Goal: Task Accomplishment & Management: Complete application form

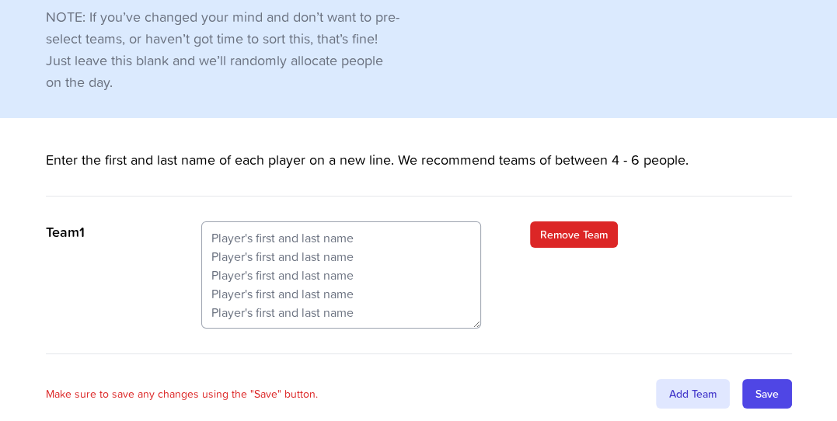
scroll to position [513, 0]
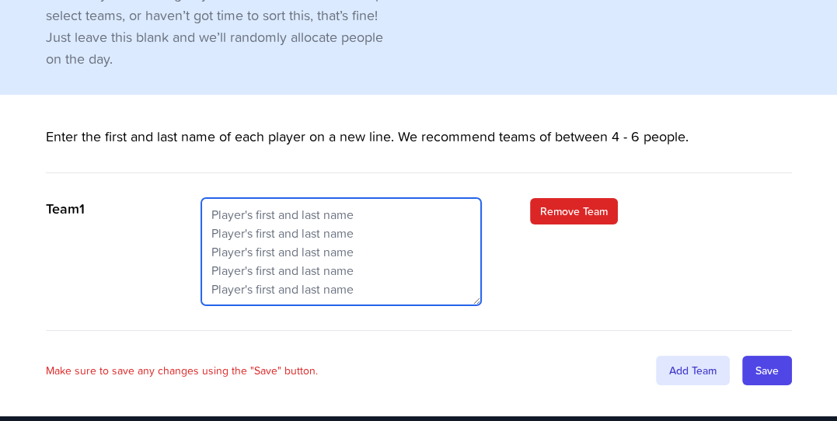
click at [281, 198] on textarea at bounding box center [341, 251] width 280 height 107
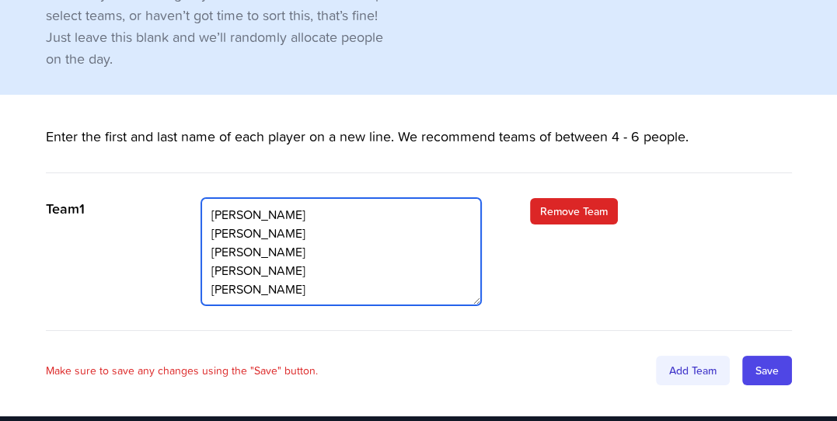
type textarea "[PERSON_NAME] [PERSON_NAME] [PERSON_NAME] [PERSON_NAME] [PERSON_NAME]"
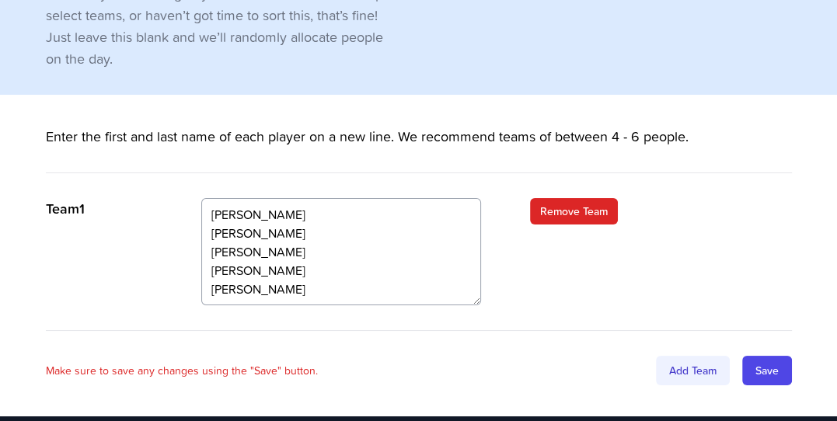
click at [690, 356] on div "Add Team" at bounding box center [693, 371] width 74 height 30
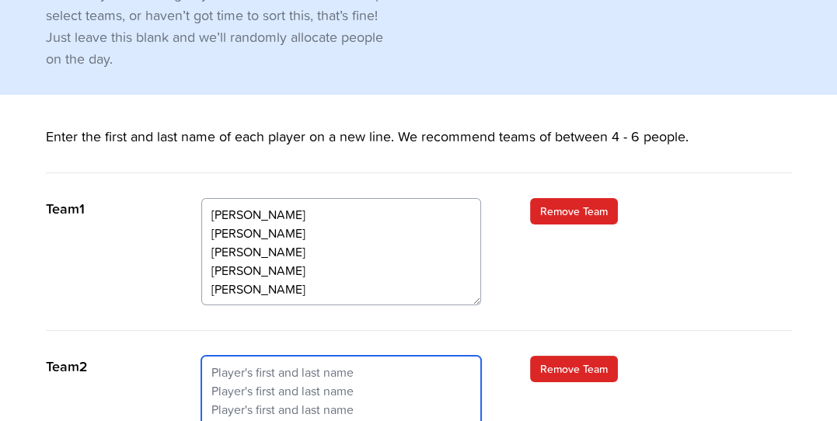
click at [326, 356] on textarea at bounding box center [341, 409] width 280 height 107
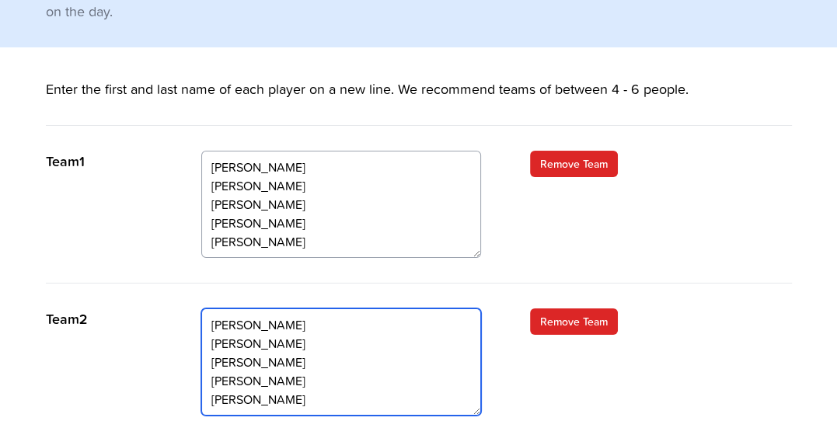
scroll to position [671, 0]
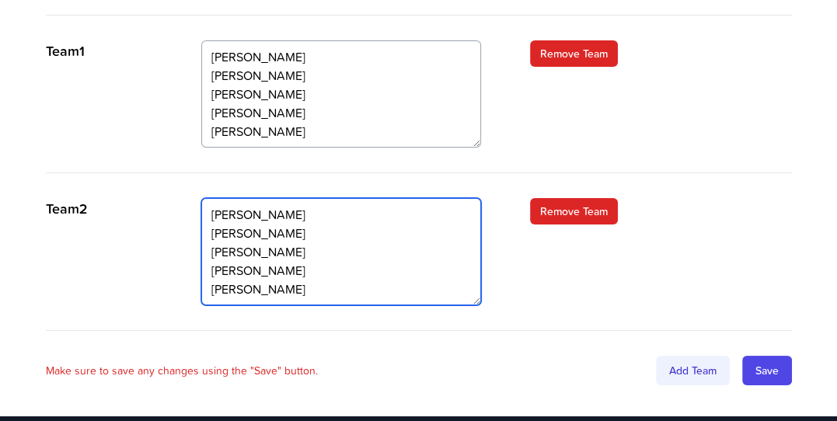
type textarea "[PERSON_NAME] [PERSON_NAME] [PERSON_NAME] [PERSON_NAME] [PERSON_NAME]"
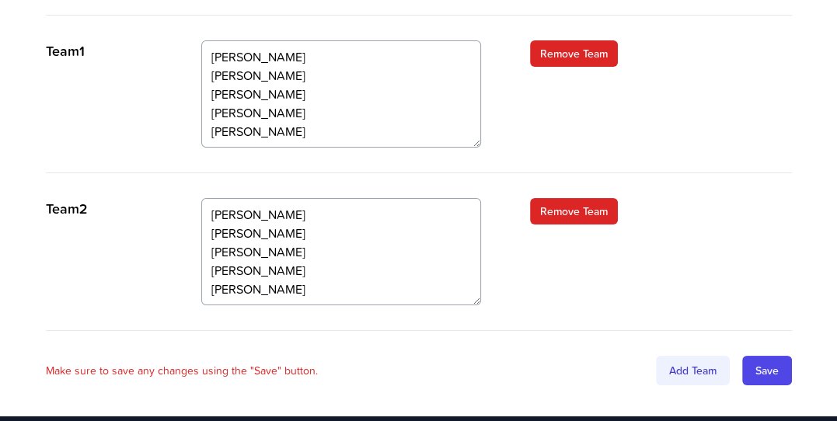
click at [696, 356] on div "Add Team" at bounding box center [693, 371] width 74 height 30
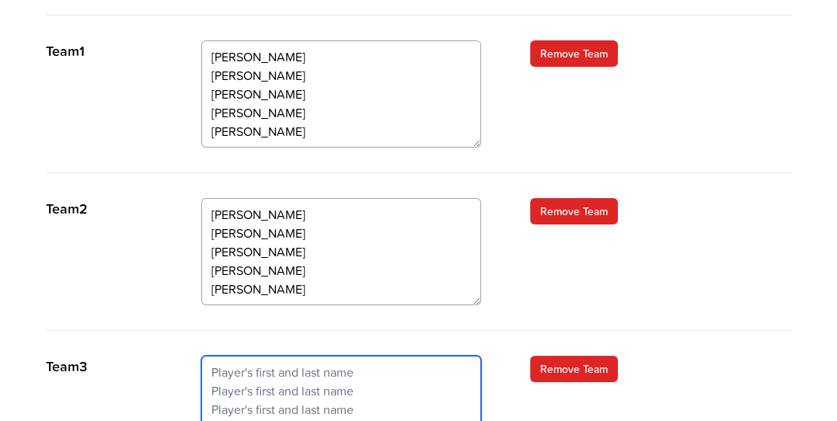
click at [295, 356] on textarea at bounding box center [341, 409] width 280 height 107
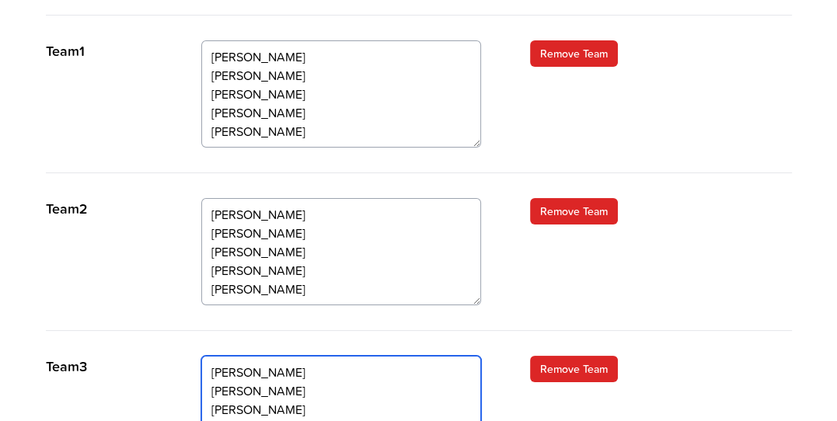
scroll to position [828, 0]
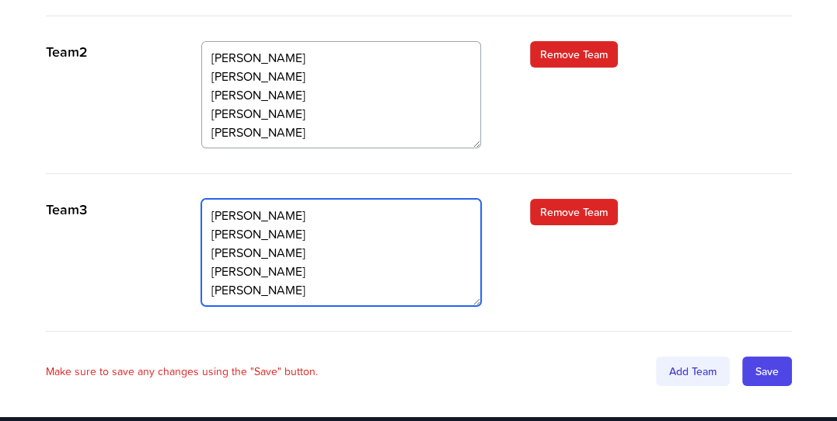
type textarea "[PERSON_NAME] [PERSON_NAME] [PERSON_NAME] [PERSON_NAME] [PERSON_NAME]"
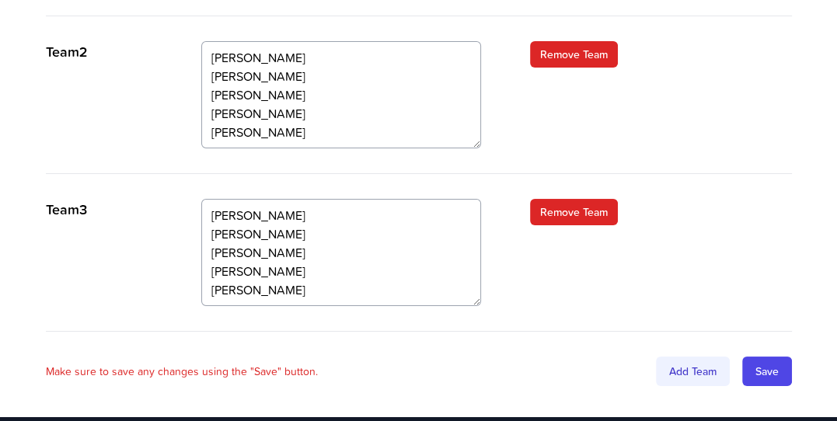
click at [677, 357] on div "Add Team" at bounding box center [693, 372] width 74 height 30
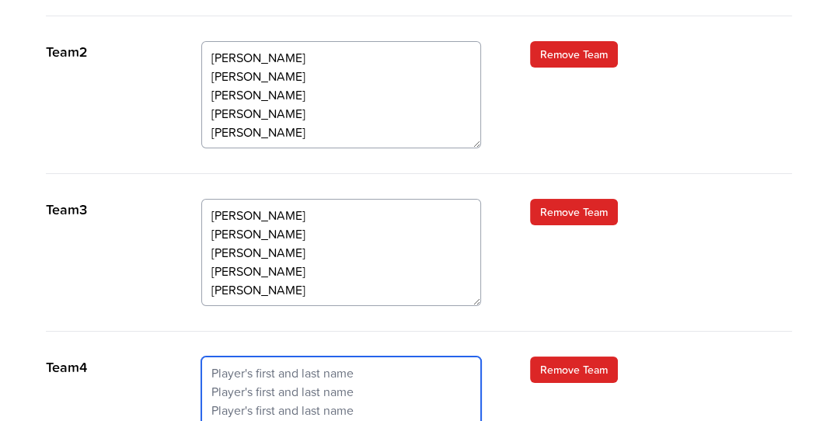
click at [288, 357] on textarea at bounding box center [341, 410] width 280 height 107
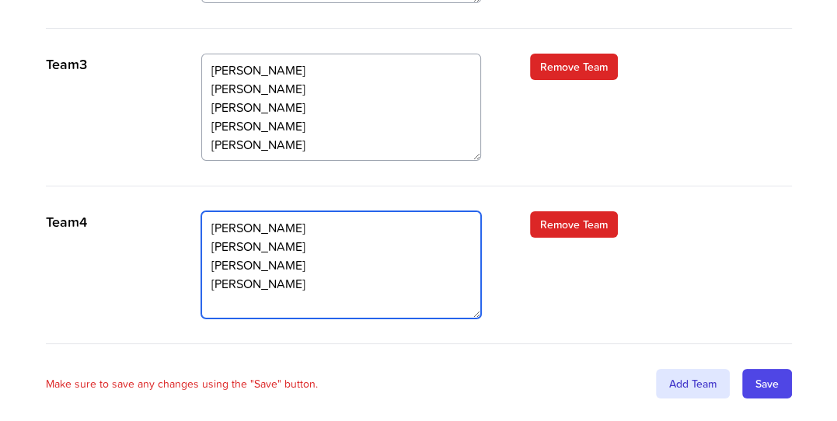
scroll to position [986, 0]
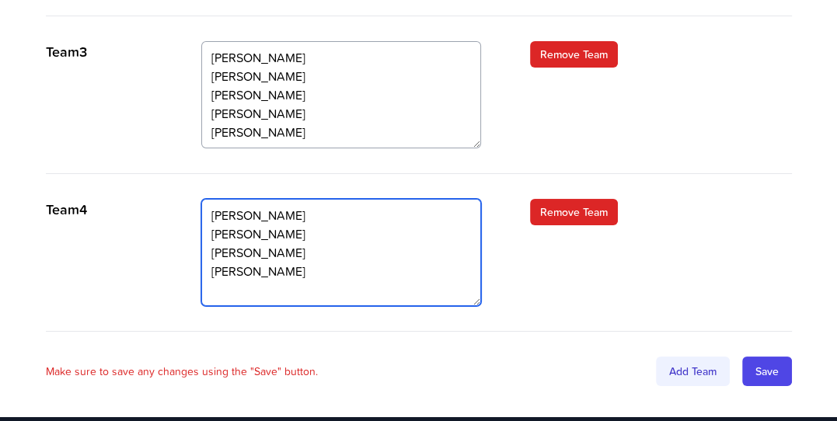
type textarea "[PERSON_NAME] [PERSON_NAME] [PERSON_NAME] [PERSON_NAME]"
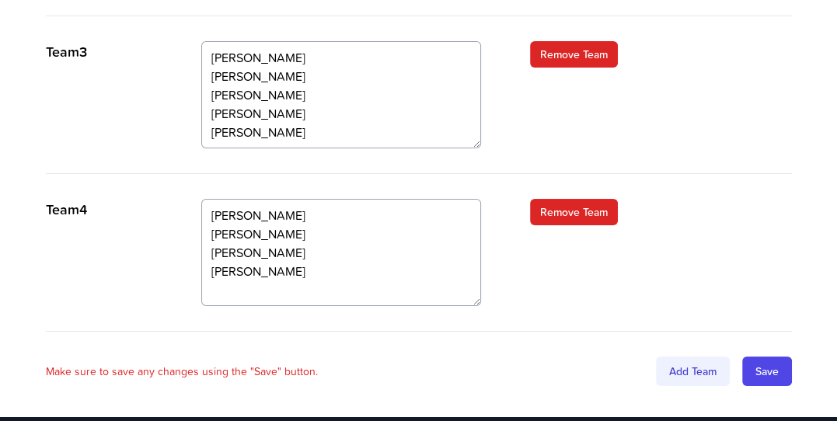
click at [686, 357] on div "Add Team" at bounding box center [693, 372] width 74 height 30
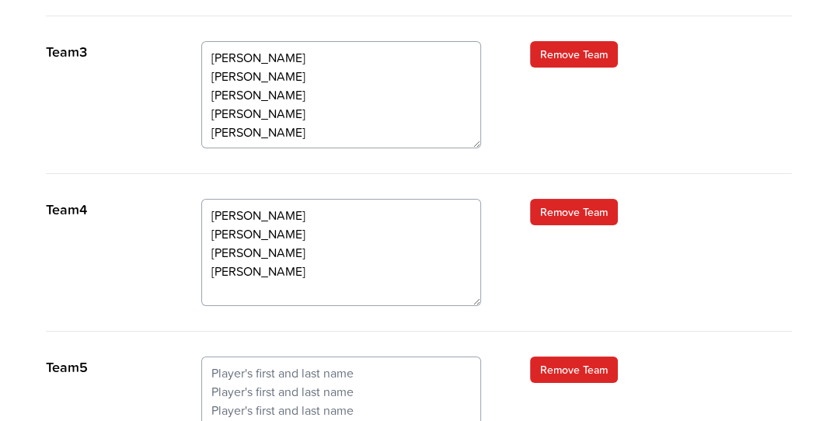
scroll to position [1143, 0]
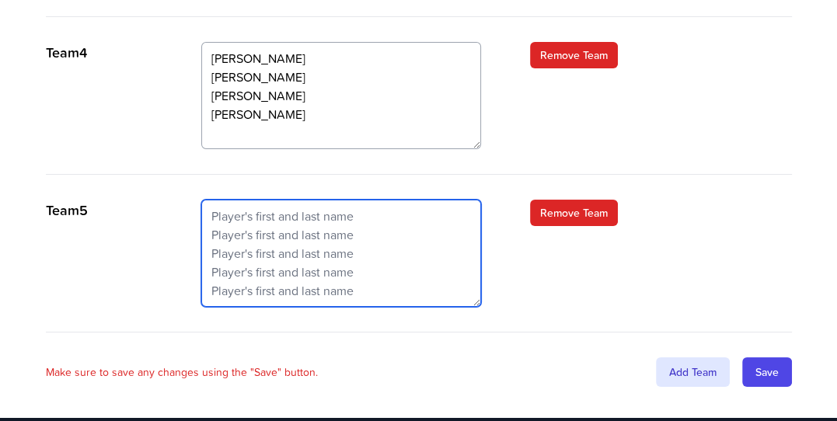
click at [296, 200] on textarea at bounding box center [341, 253] width 280 height 107
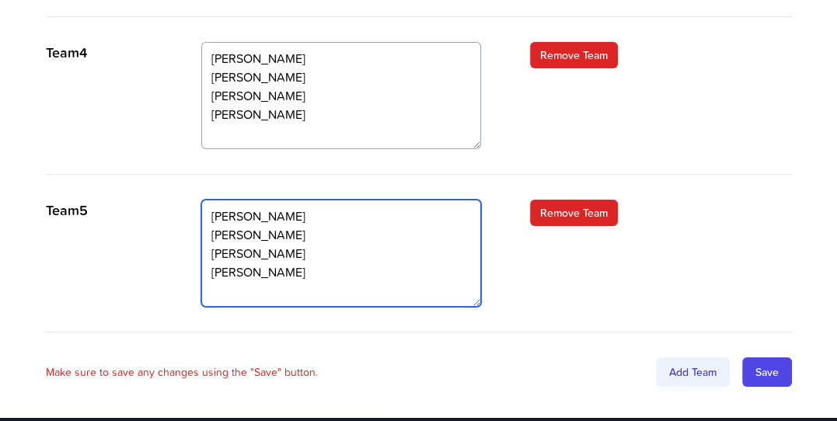
type textarea "[PERSON_NAME] [PERSON_NAME] [PERSON_NAME] [PERSON_NAME]"
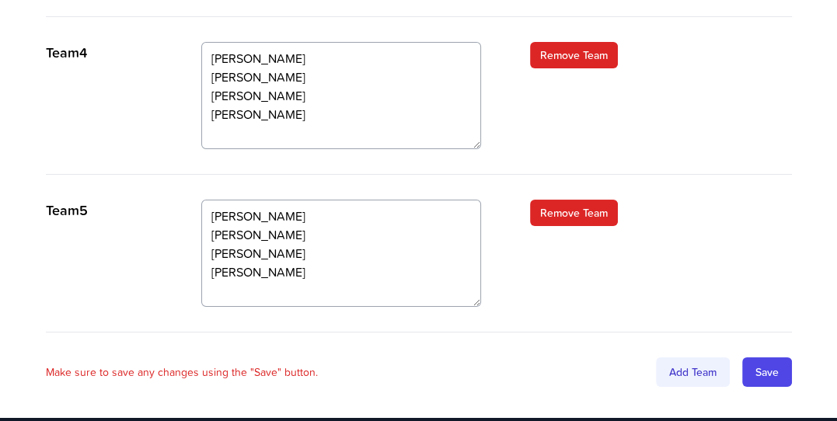
click at [697, 358] on div "Add Team" at bounding box center [693, 373] width 74 height 30
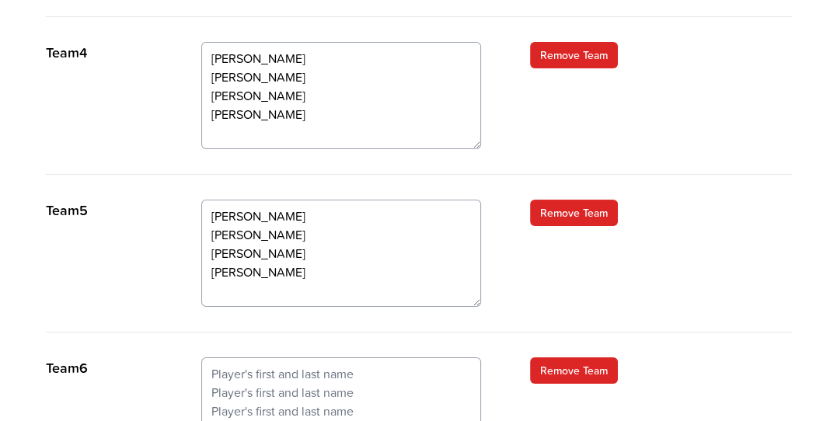
scroll to position [1300, 0]
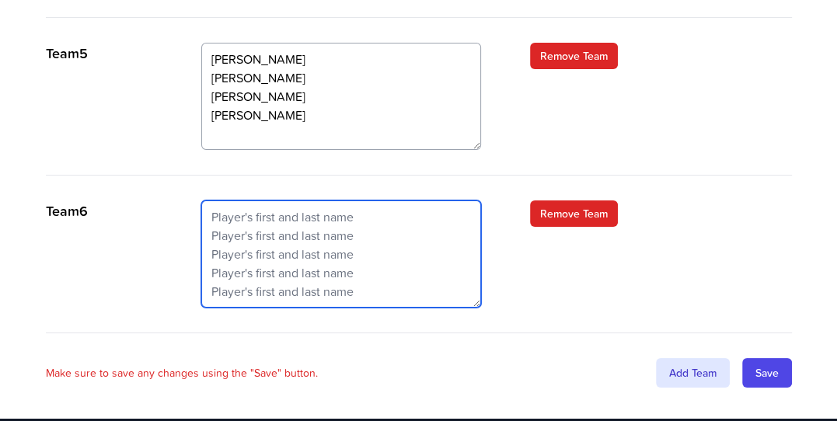
click at [323, 201] on textarea at bounding box center [341, 254] width 280 height 107
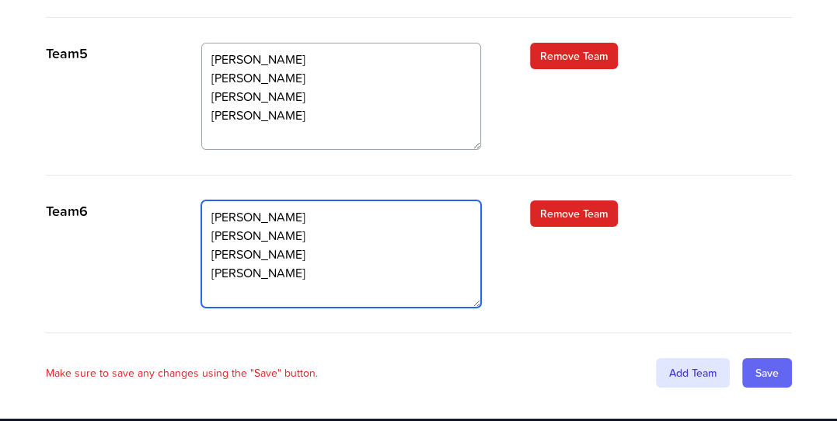
type textarea "[PERSON_NAME] [PERSON_NAME] [PERSON_NAME] [PERSON_NAME]"
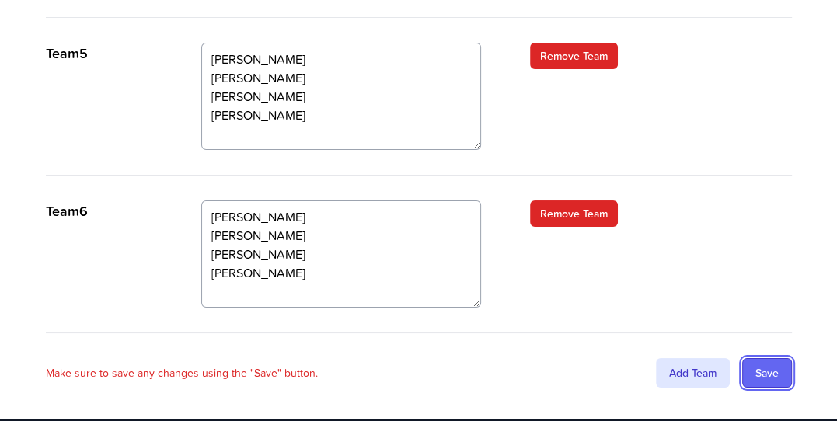
click at [758, 358] on input "Save" at bounding box center [767, 373] width 50 height 30
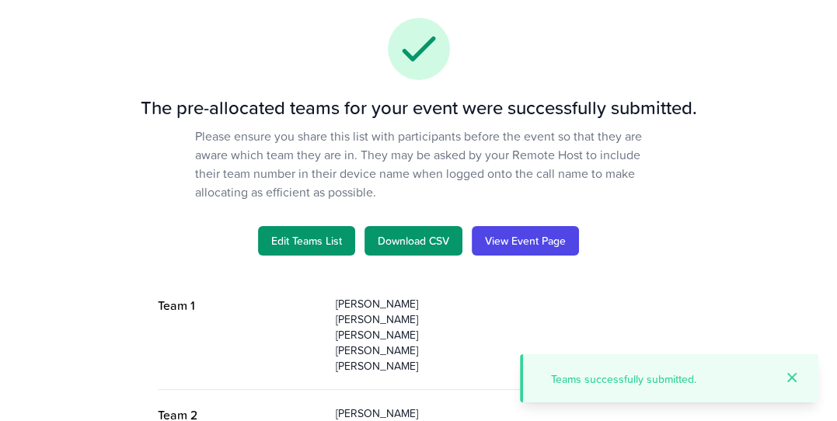
scroll to position [19, 0]
